Goal: Task Accomplishment & Management: Use online tool/utility

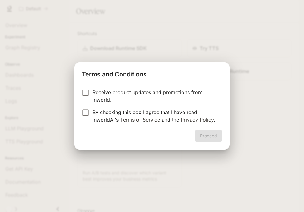
click at [156, 111] on p "By checking this box I agree that I have read InworldAI's Terms of Service and …" at bounding box center [154, 116] width 124 height 15
click at [206, 135] on button "Proceed" at bounding box center [208, 136] width 27 height 12
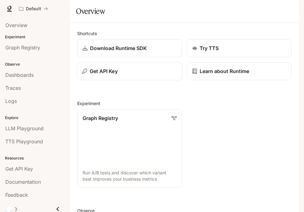
click at [125, 81] on button "Get API Key" at bounding box center [129, 71] width 105 height 18
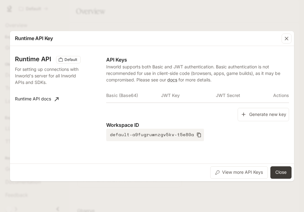
click at [249, 111] on button "Generate new key" at bounding box center [262, 114] width 51 height 13
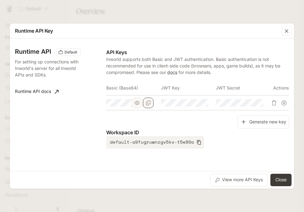
click at [148, 103] on icon "Copy Basic (Base64)" at bounding box center [148, 102] width 5 height 5
click at [285, 179] on button "Close" at bounding box center [280, 180] width 21 height 12
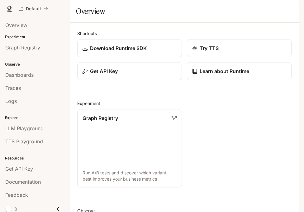
click at [290, 4] on div "button" at bounding box center [290, 8] width 9 height 9
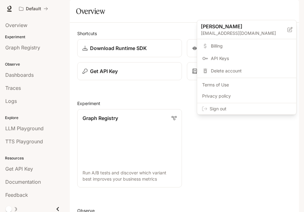
click at [250, 109] on span "Sign out" at bounding box center [249, 109] width 81 height 6
